Goal: Transaction & Acquisition: Purchase product/service

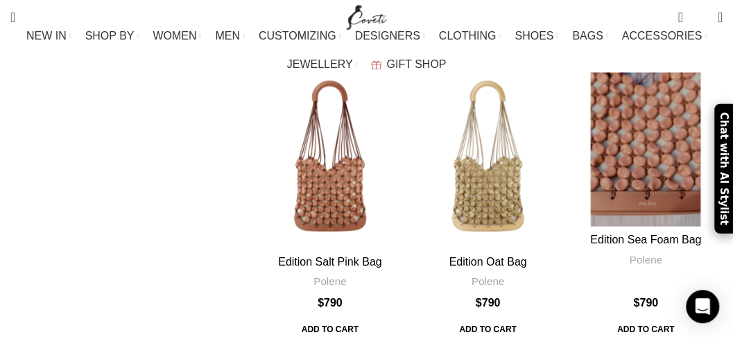
scroll to position [1248, 0]
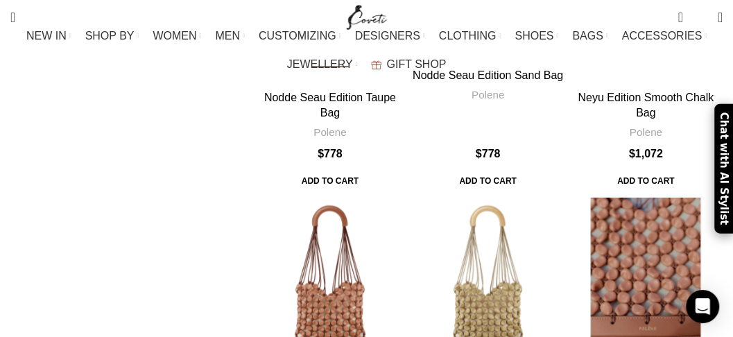
scroll to position [1122, 0]
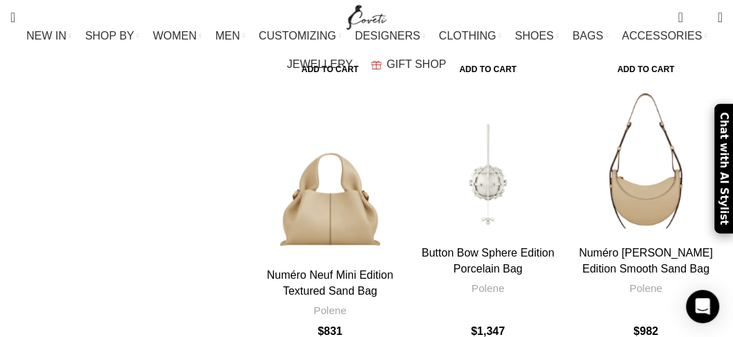
scroll to position [2580, 0]
